Goal: Task Accomplishment & Management: Complete application form

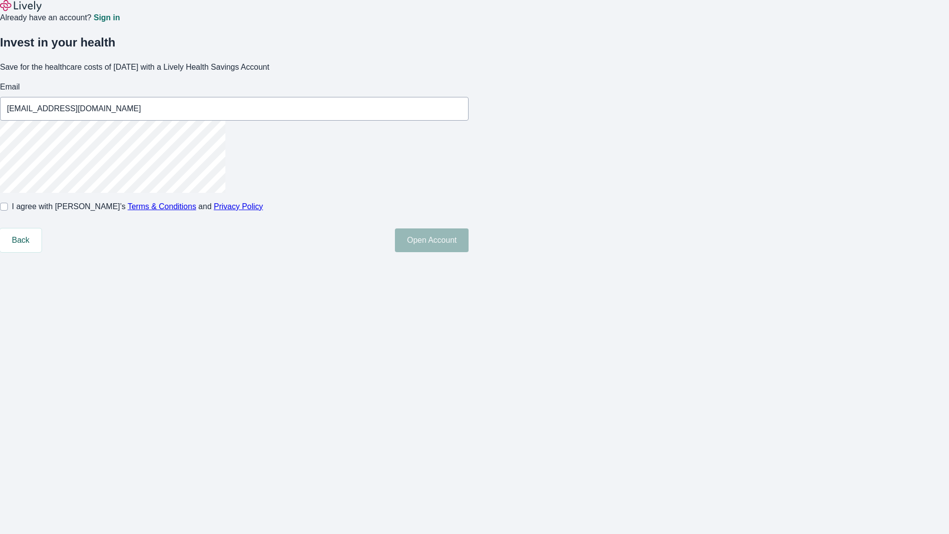
click at [8, 211] on input "I agree with Lively’s Terms & Conditions and Privacy Policy" at bounding box center [4, 207] width 8 height 8
checkbox input "true"
click at [469, 252] on button "Open Account" at bounding box center [432, 240] width 74 height 24
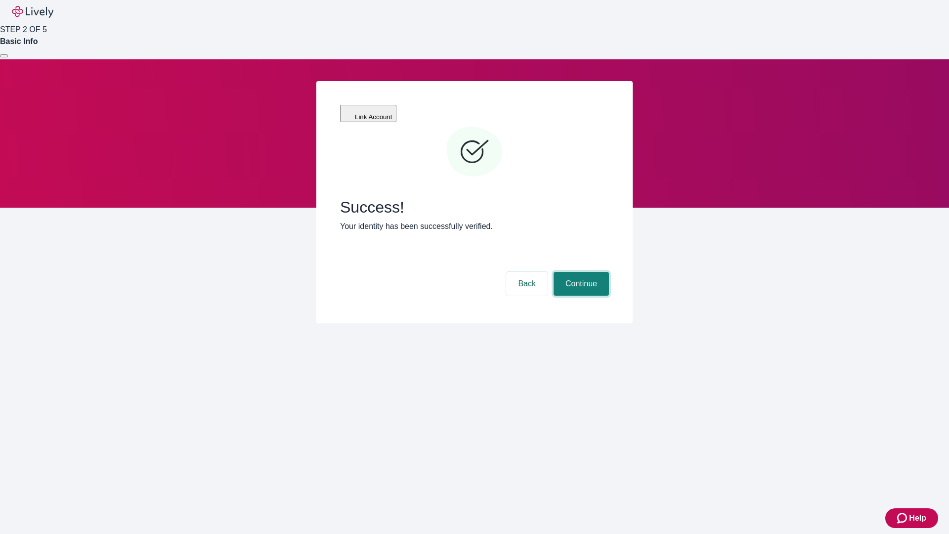
click at [580, 272] on button "Continue" at bounding box center [581, 284] width 55 height 24
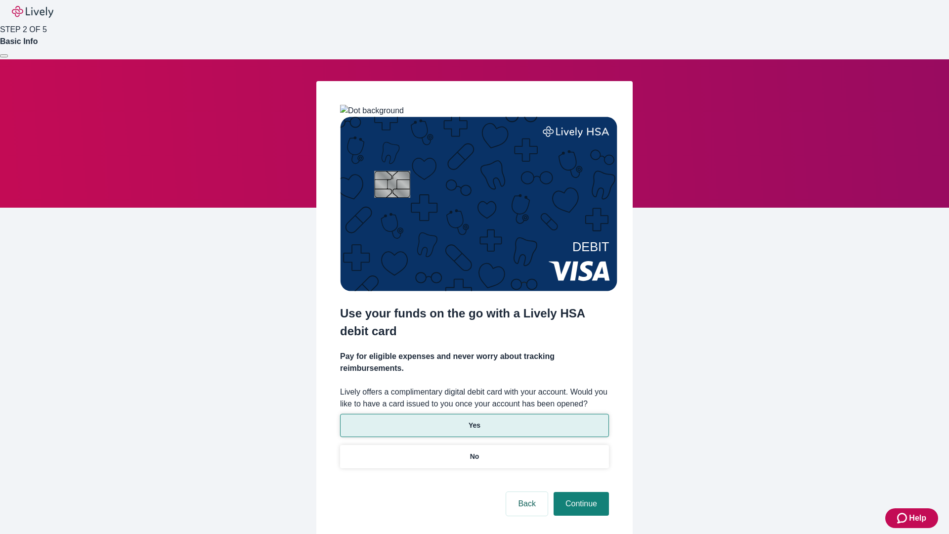
click at [474, 420] on p "Yes" at bounding box center [475, 425] width 12 height 10
click at [580, 492] on button "Continue" at bounding box center [581, 504] width 55 height 24
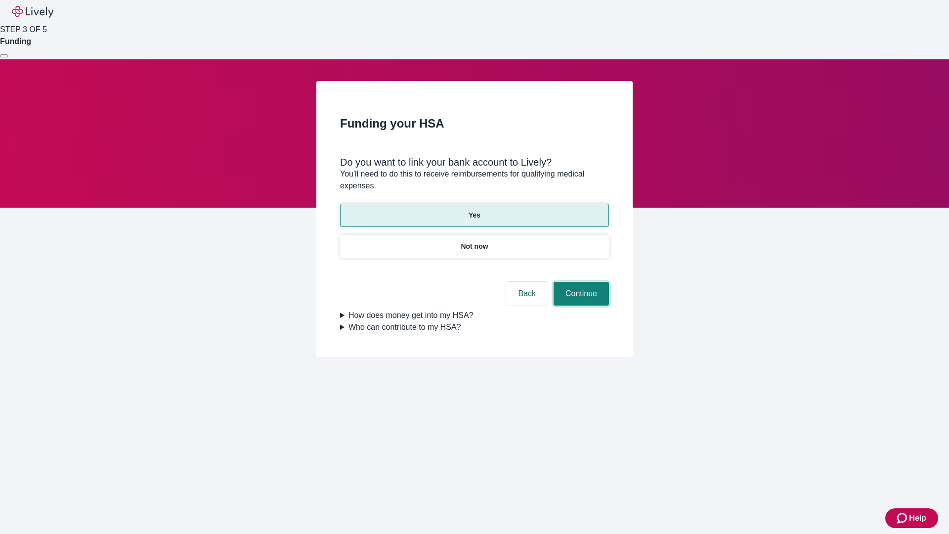
click at [580, 282] on button "Continue" at bounding box center [581, 294] width 55 height 24
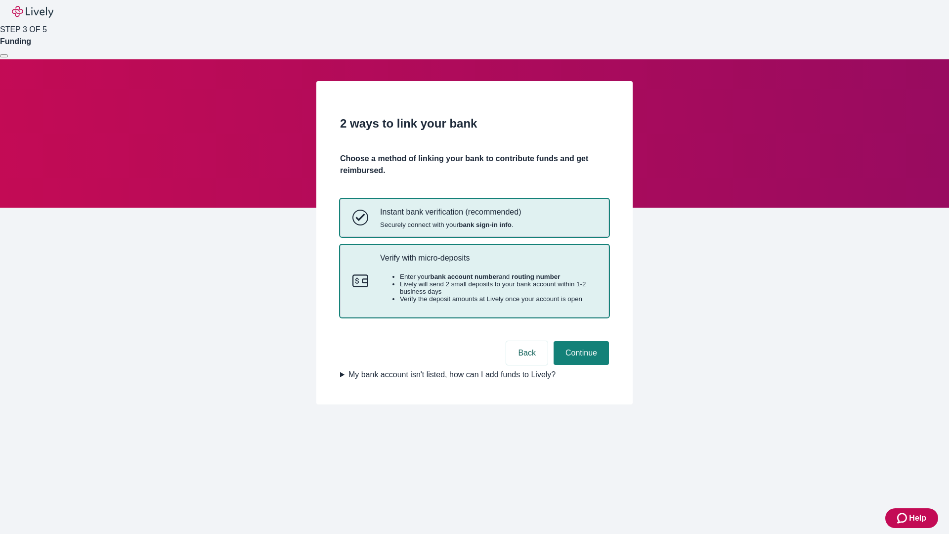
click at [488, 263] on p "Verify with micro-deposits" at bounding box center [488, 257] width 217 height 9
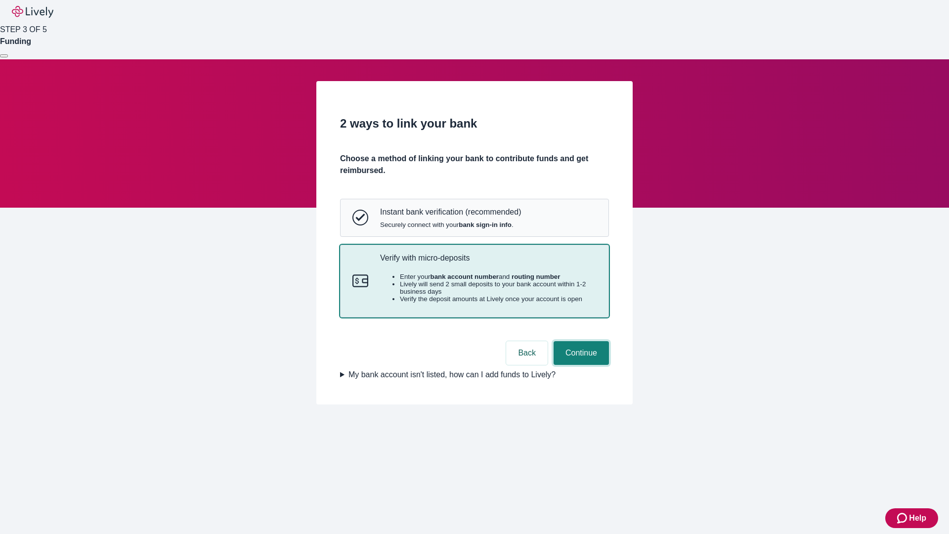
click at [580, 365] on button "Continue" at bounding box center [581, 353] width 55 height 24
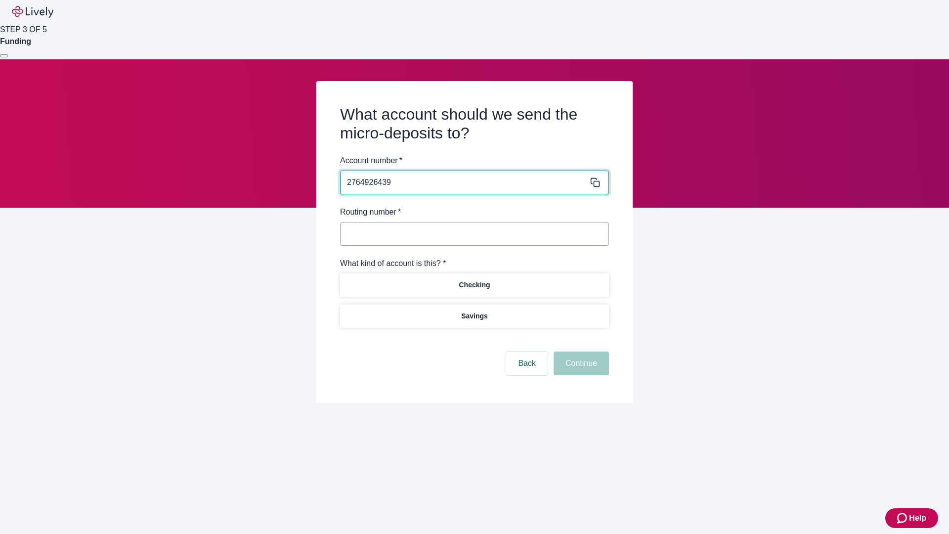
type input "2764926439"
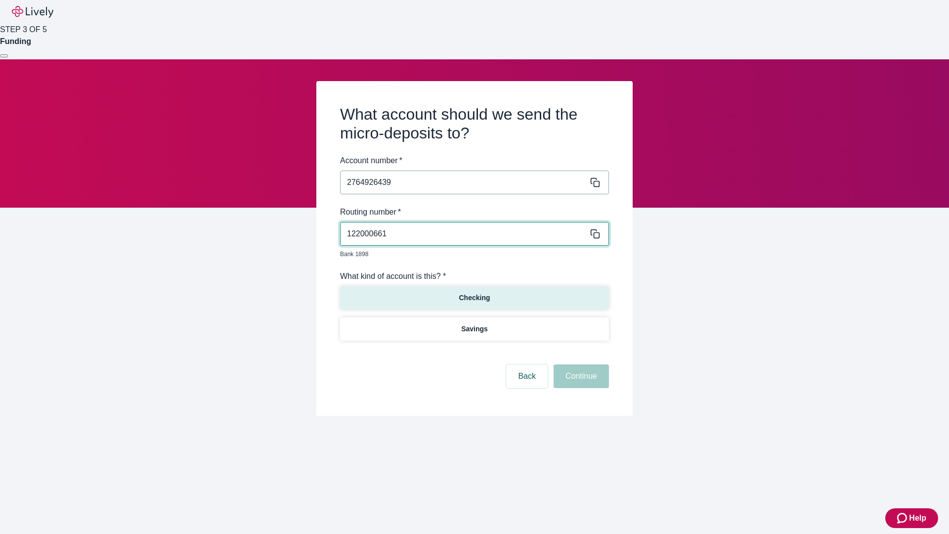
type input "122000661"
click at [474, 293] on p "Checking" at bounding box center [474, 298] width 31 height 10
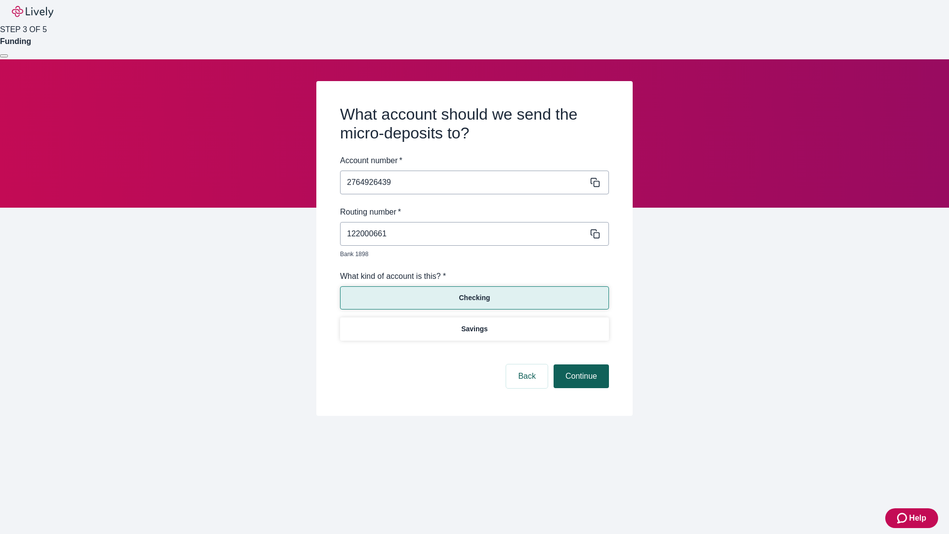
click at [580, 365] on button "Continue" at bounding box center [581, 376] width 55 height 24
